Goal: Check status: Check status

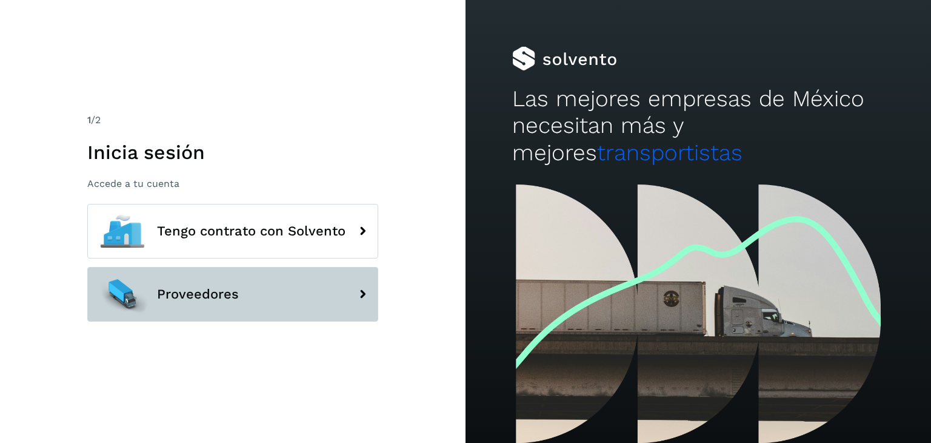
click at [227, 295] on span "Proveedores" at bounding box center [198, 294] width 82 height 15
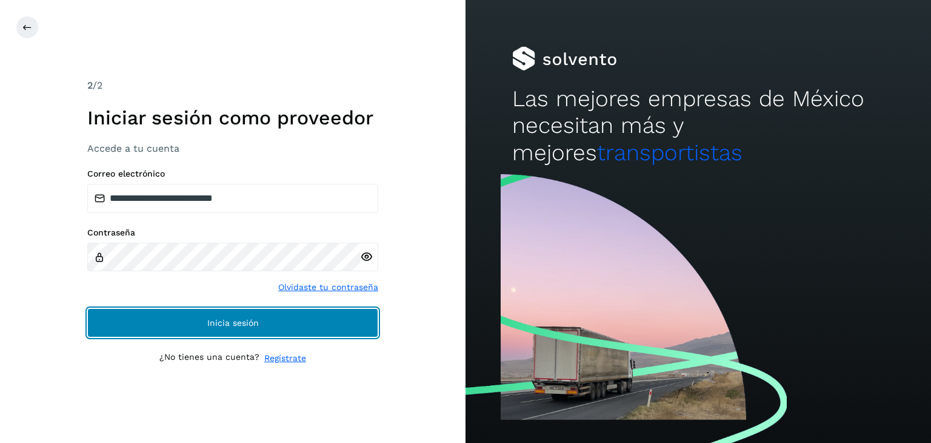
click at [238, 330] on button "Inicia sesión" at bounding box center [232, 322] width 291 height 29
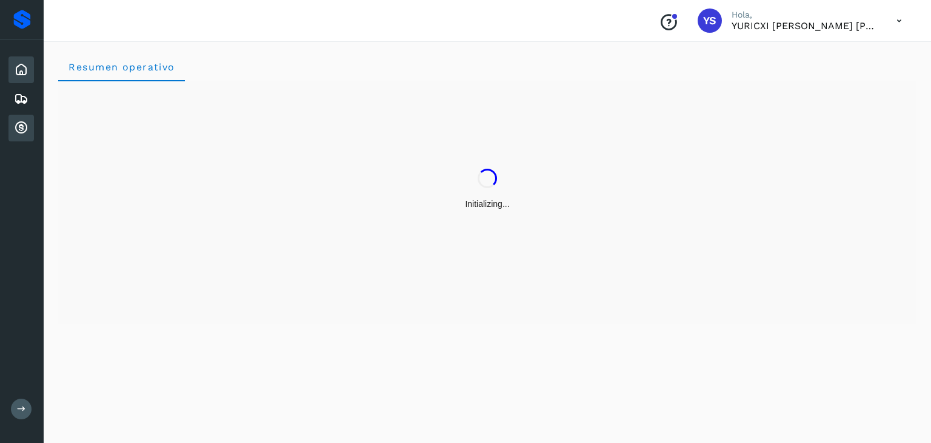
click at [12, 127] on div "Cuentas por cobrar" at bounding box center [20, 128] width 25 height 27
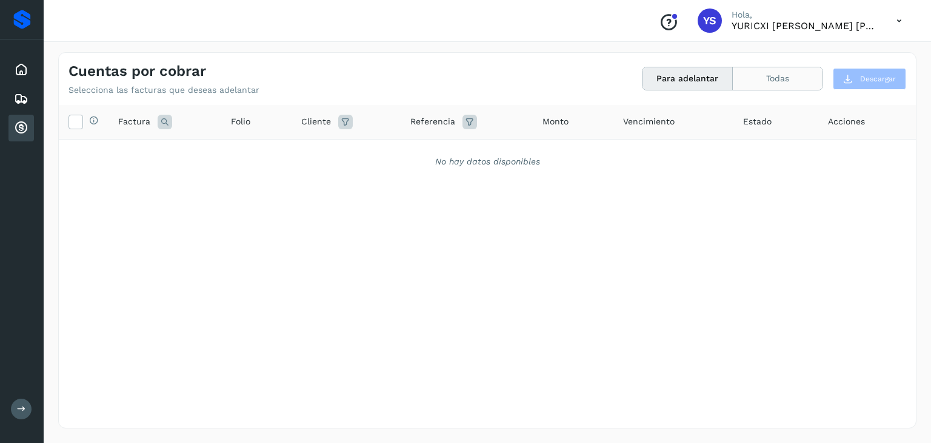
click at [767, 86] on button "Todas" at bounding box center [778, 78] width 90 height 22
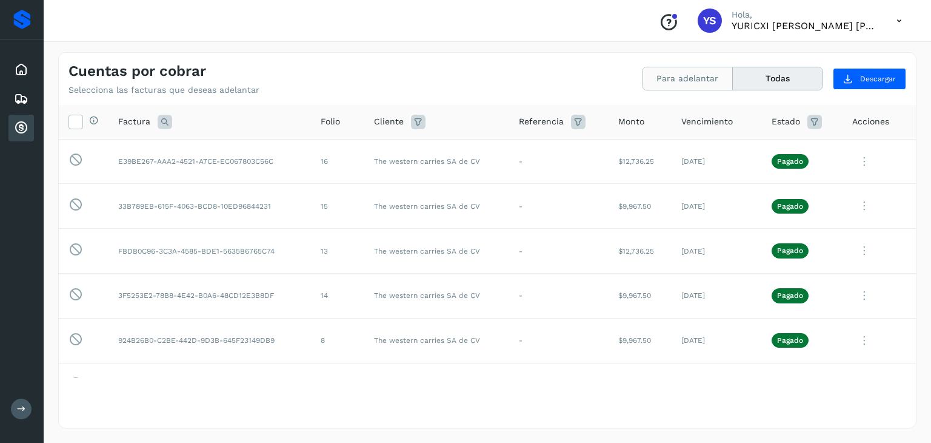
click at [682, 77] on button "Para adelantar" at bounding box center [688, 78] width 90 height 22
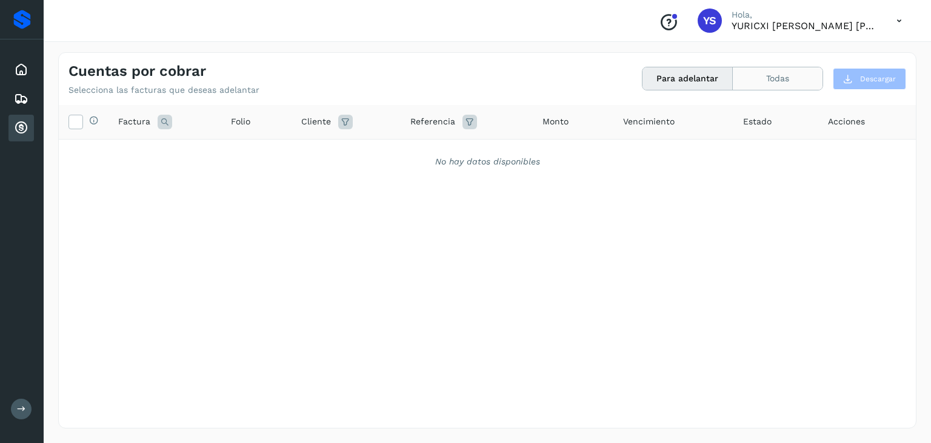
click at [811, 76] on button "Todas" at bounding box center [778, 78] width 90 height 22
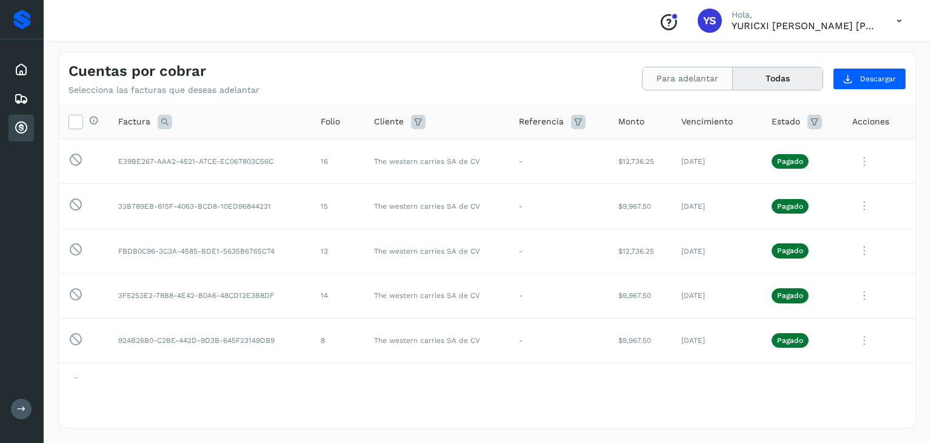
click at [718, 70] on button "Para adelantar" at bounding box center [688, 78] width 90 height 22
